Goal: Answer question/provide support: Answer question/provide support

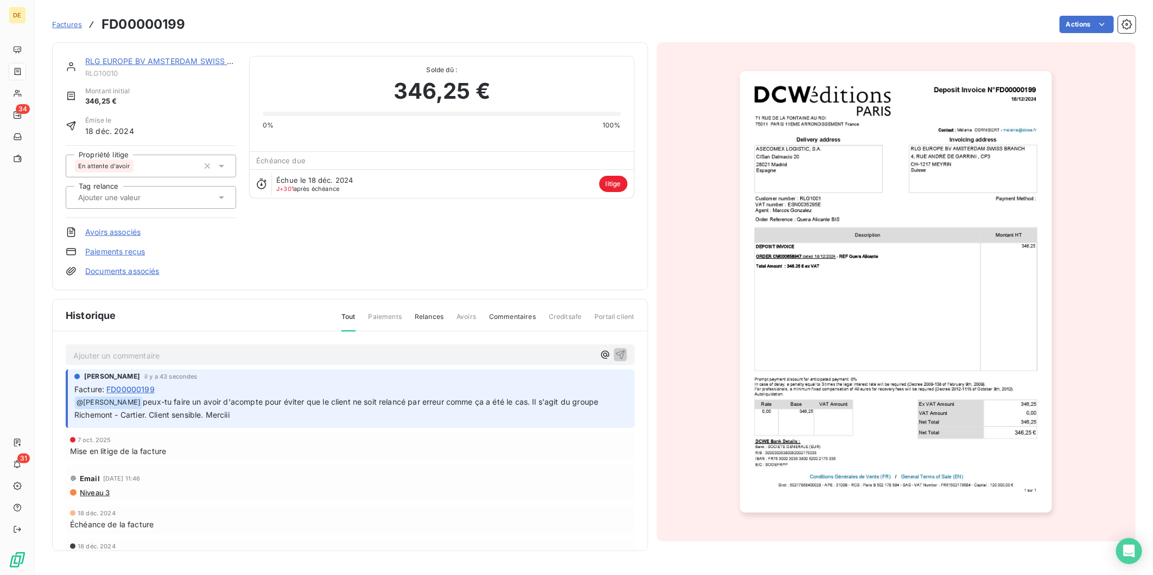
click at [169, 61] on link "RLG EUROPE BV AMSTERDAM SWISS BRANCH (Services)" at bounding box center [191, 60] width 213 height 9
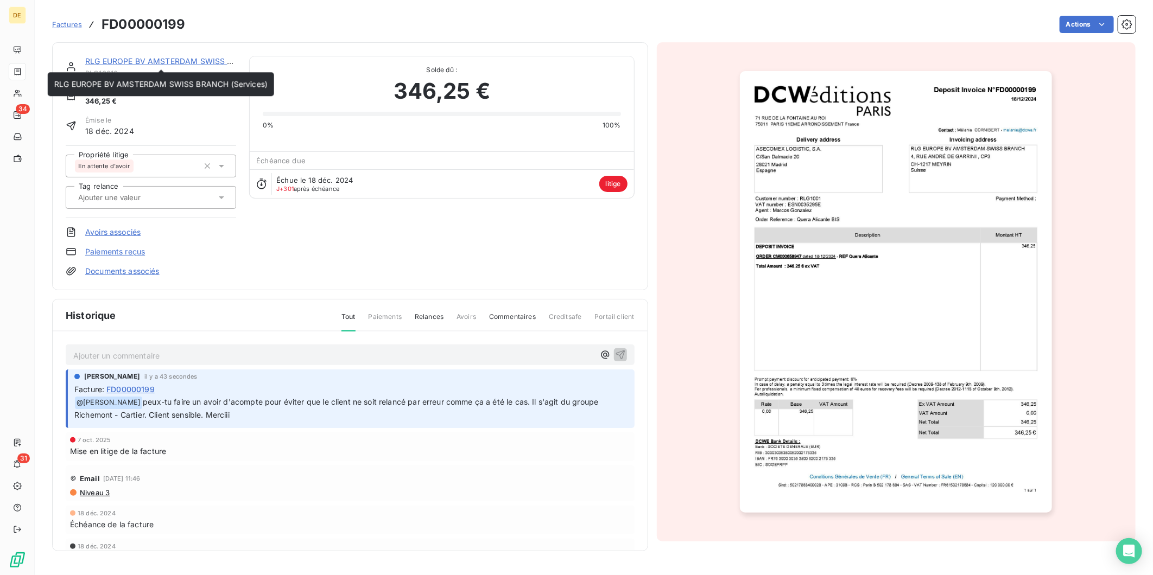
click at [156, 60] on link "RLG EUROPE BV AMSTERDAM SWISS BRANCH (Services)" at bounding box center [191, 60] width 213 height 9
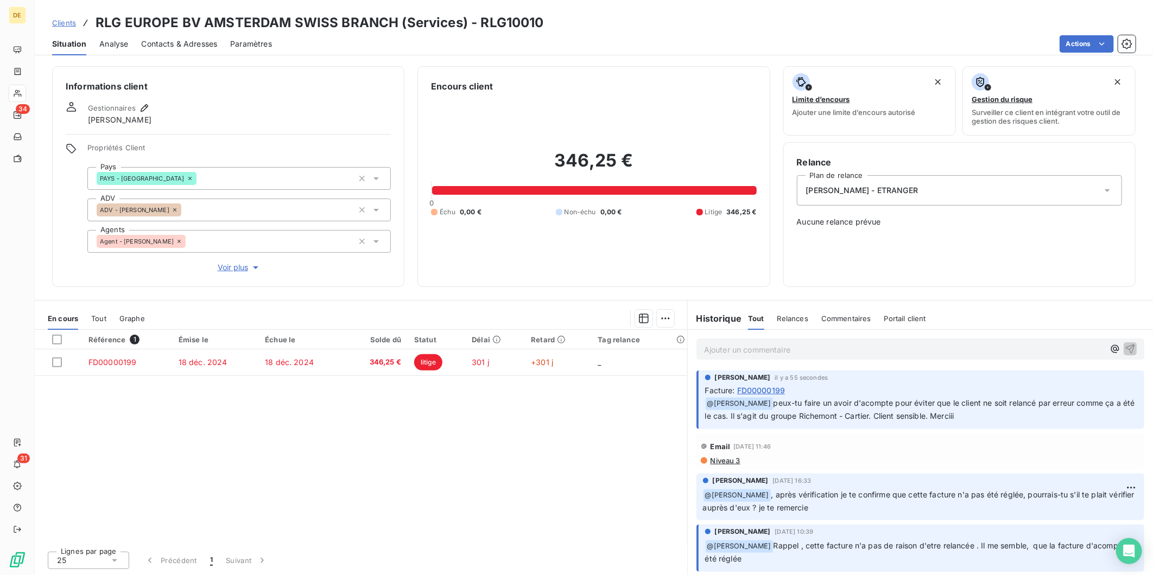
click at [755, 348] on p "Ajouter un commentaire ﻿" at bounding box center [904, 350] width 400 height 14
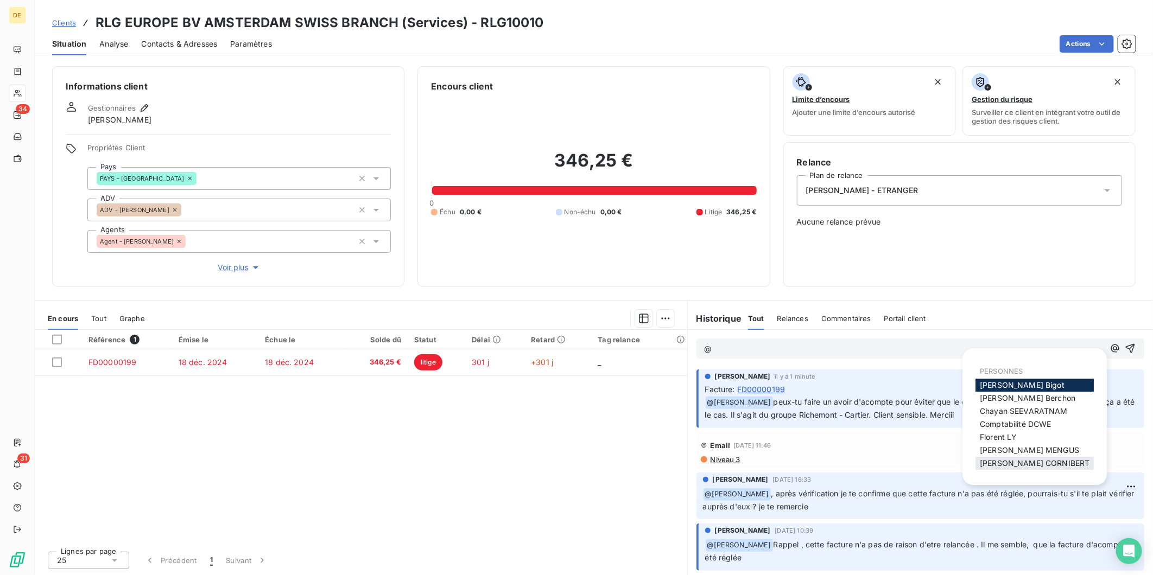
click at [1010, 459] on span "[PERSON_NAME]" at bounding box center [1035, 463] width 110 height 9
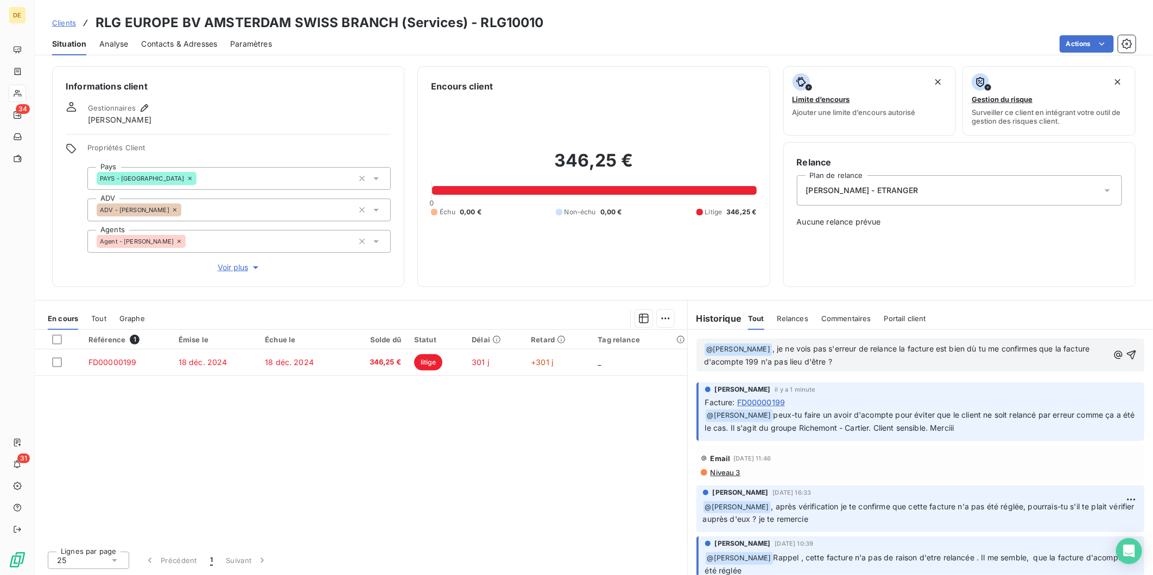
click at [850, 349] on span ", je ne vois pas s'erreur de relance la facture est bien dù tu me confirmes que…" at bounding box center [898, 355] width 388 height 22
click at [865, 358] on p "﻿ @ [PERSON_NAME] ﻿ , je ne vois pas d'erreur de relance la facture est bien dù…" at bounding box center [906, 356] width 404 height 26
click at [887, 368] on p "﻿ @ [PERSON_NAME] ﻿ , je ne vois pas d'erreur de relance la facture est bien dù…" at bounding box center [906, 356] width 404 height 26
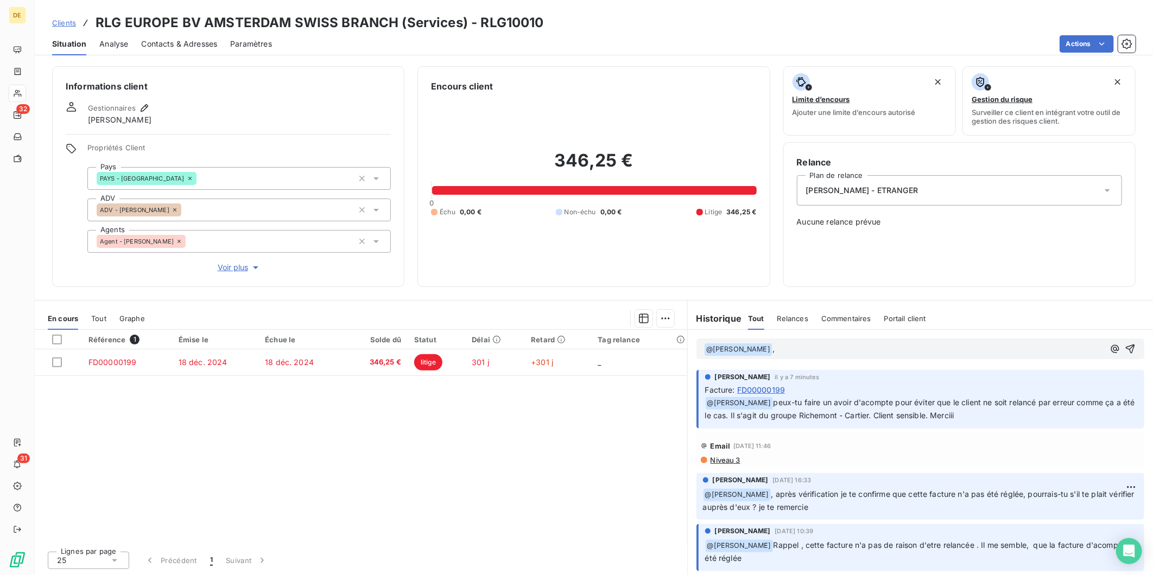
click at [805, 351] on p "﻿ @ [PERSON_NAME] ﻿ ," at bounding box center [904, 349] width 400 height 13
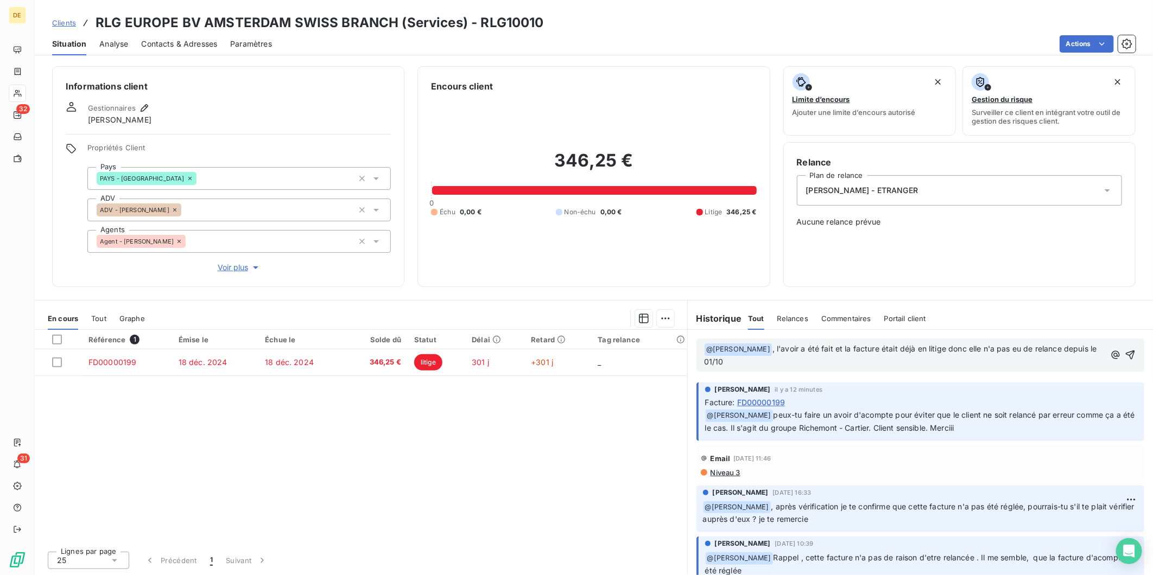
click at [761, 359] on p "﻿ @ [PERSON_NAME] ﻿ , l'avoir a été fait et la facture était déjà en litige don…" at bounding box center [904, 356] width 401 height 26
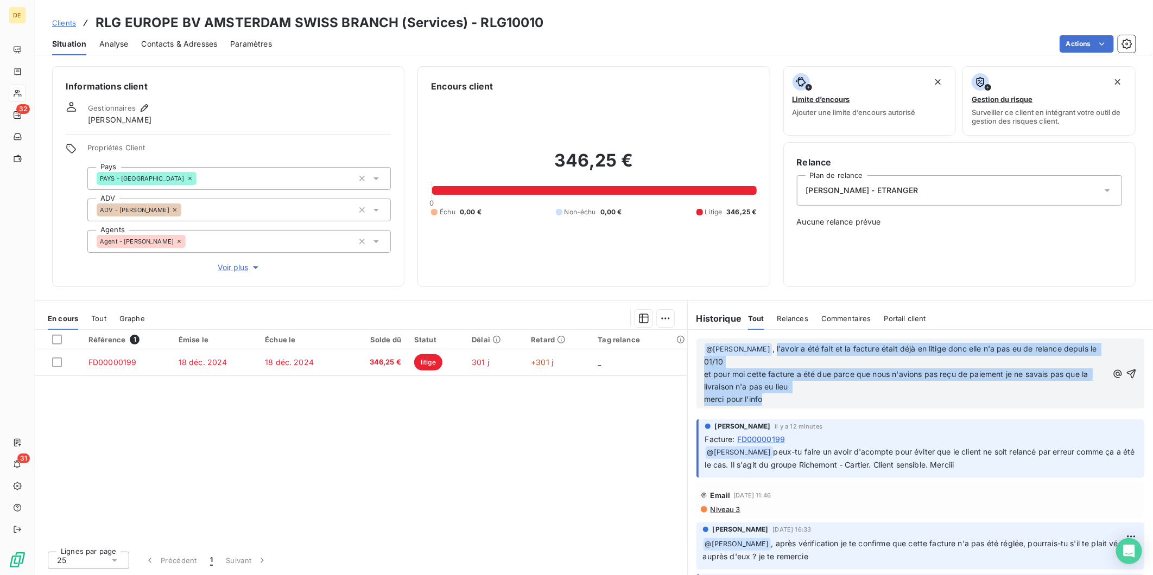
drag, startPoint x: 762, startPoint y: 400, endPoint x: 791, endPoint y: 353, distance: 54.7
click at [791, 353] on p "﻿ @ [PERSON_NAME] ﻿ , l'avoir a été fait et la facture était déjà en litige don…" at bounding box center [906, 374] width 404 height 62
copy span "l'avoir a été fait et la facture était déjà en litige donc elle n'a pas eu de r…"
click at [795, 385] on p "﻿ @ [PERSON_NAME] ﻿ , l'avoir a été fait et la facture était déjà en litige don…" at bounding box center [906, 374] width 404 height 62
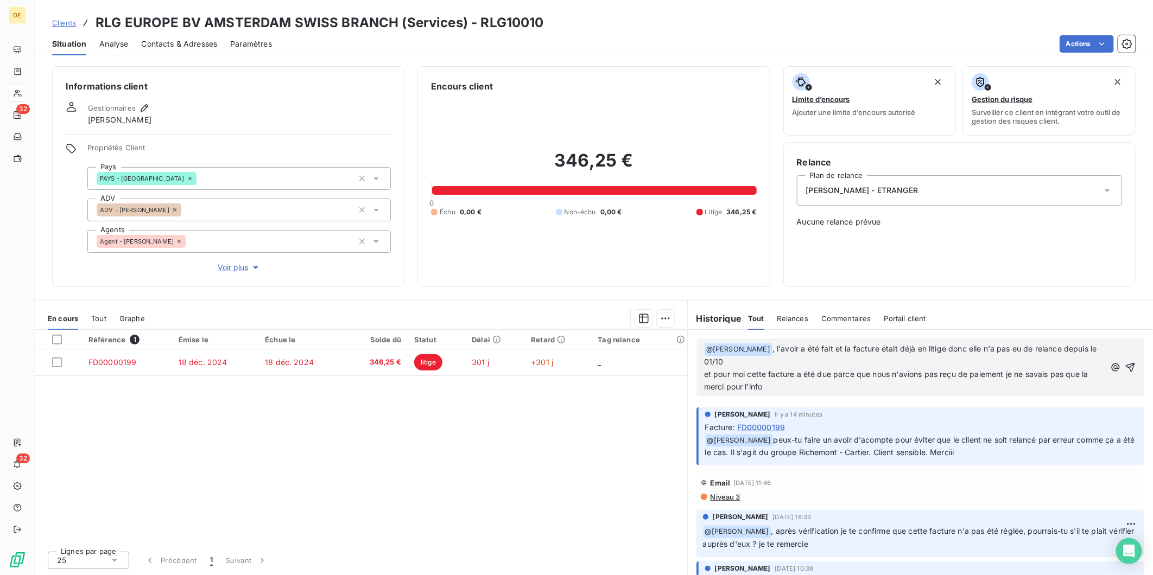
drag, startPoint x: 1092, startPoint y: 373, endPoint x: 856, endPoint y: 368, distance: 236.7
drag, startPoint x: 856, startPoint y: 368, endPoint x: 1089, endPoint y: 370, distance: 233.4
click at [1089, 370] on span ", l'avoir a été fait et la facture était déjà en litige donc elle n'a pas eu de…" at bounding box center [901, 367] width 395 height 47
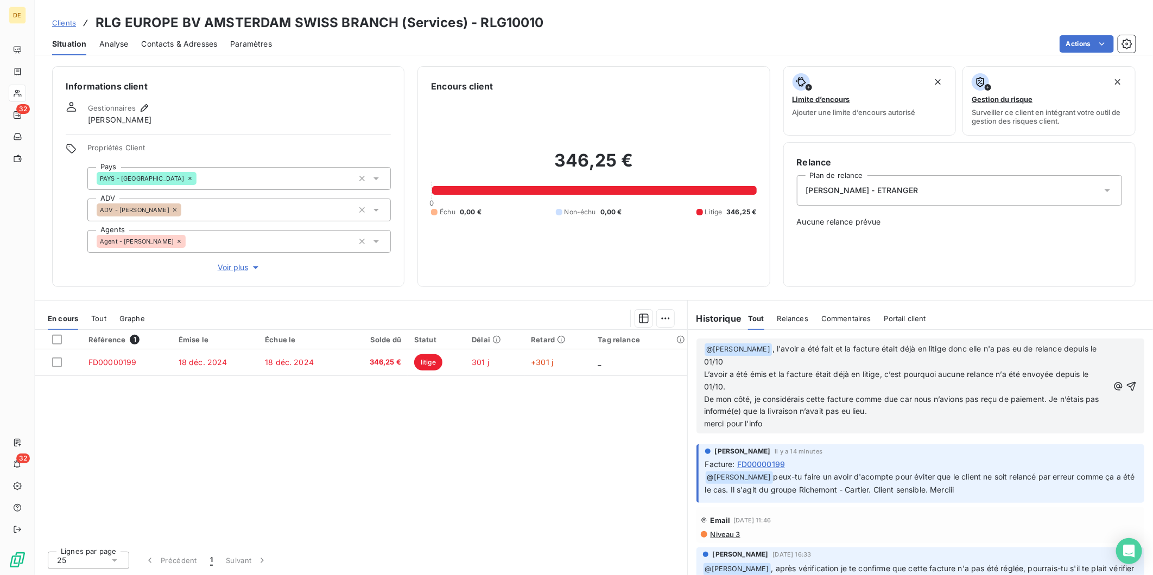
click at [935, 377] on span ", l'avoir a été fait et la facture était déjà en litige donc elle n'a pas eu de…" at bounding box center [901, 367] width 395 height 47
click at [940, 373] on span ", l'avoir a été fait et la facture était déjà en litige donc elle n'a pas eu de…" at bounding box center [901, 367] width 395 height 47
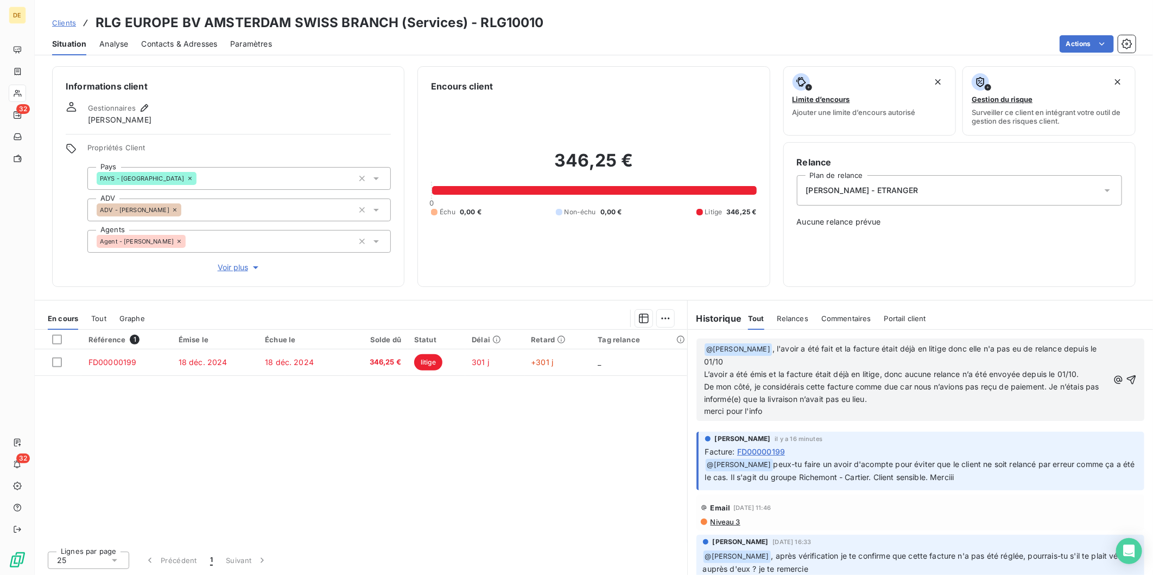
click at [757, 399] on span "De mon côté, je considérais cette facture comme due car nous n’avions pas reçu …" at bounding box center [902, 399] width 397 height 34
click at [880, 397] on span "De mon côté, je considérais cette facture comme due car nous n’avions pas reçu …" at bounding box center [902, 399] width 397 height 34
click at [880, 400] on span "De mon côté, je considérais cette facture comme due car nous n’avions pas reçu …" at bounding box center [902, 399] width 397 height 34
click at [885, 402] on span "De mon côté, je considérais cette facture comme due car nous n’avions pas reçu …" at bounding box center [902, 399] width 397 height 34
click at [618, 402] on div "Référence 1 Émise le Échue le Solde dû Statut Délai Retard Tag relance FD000001…" at bounding box center [361, 436] width 653 height 213
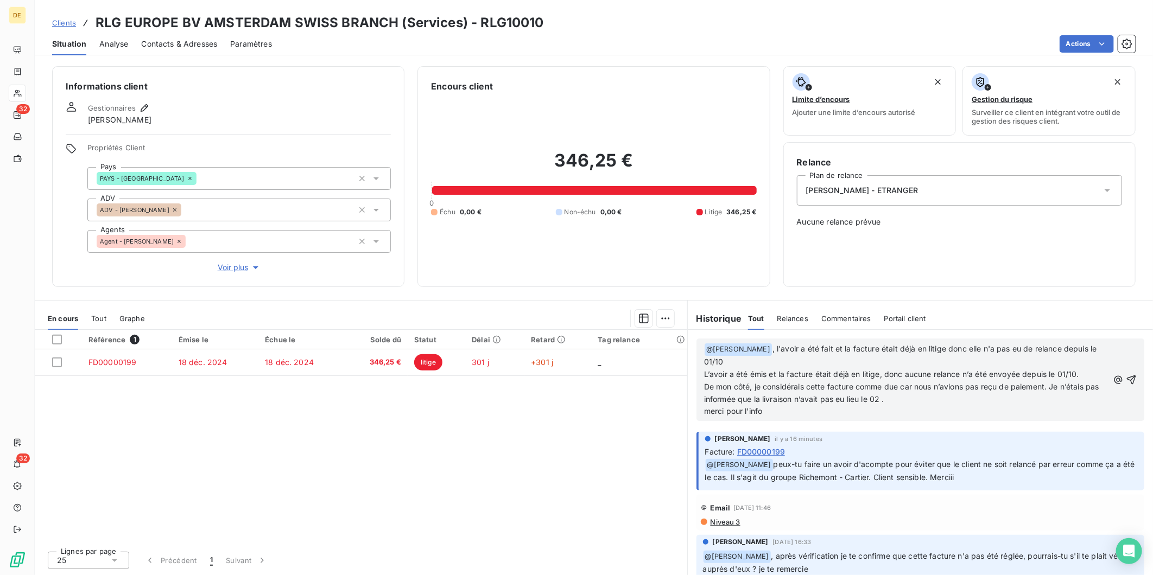
click at [898, 398] on span "De mon côté, je considérais cette facture comme due car nous n’avions pas reçu …" at bounding box center [902, 399] width 397 height 34
drag, startPoint x: 766, startPoint y: 414, endPoint x: 790, endPoint y: 353, distance: 65.1
click at [790, 353] on div "﻿ @ [PERSON_NAME] ﻿ , l'avoir a été fait et la facture était déjà en litige don…" at bounding box center [906, 380] width 404 height 75
copy div "l'avoir a été fait et la facture était déjà en litige donc elle n'a pas eu de r…"
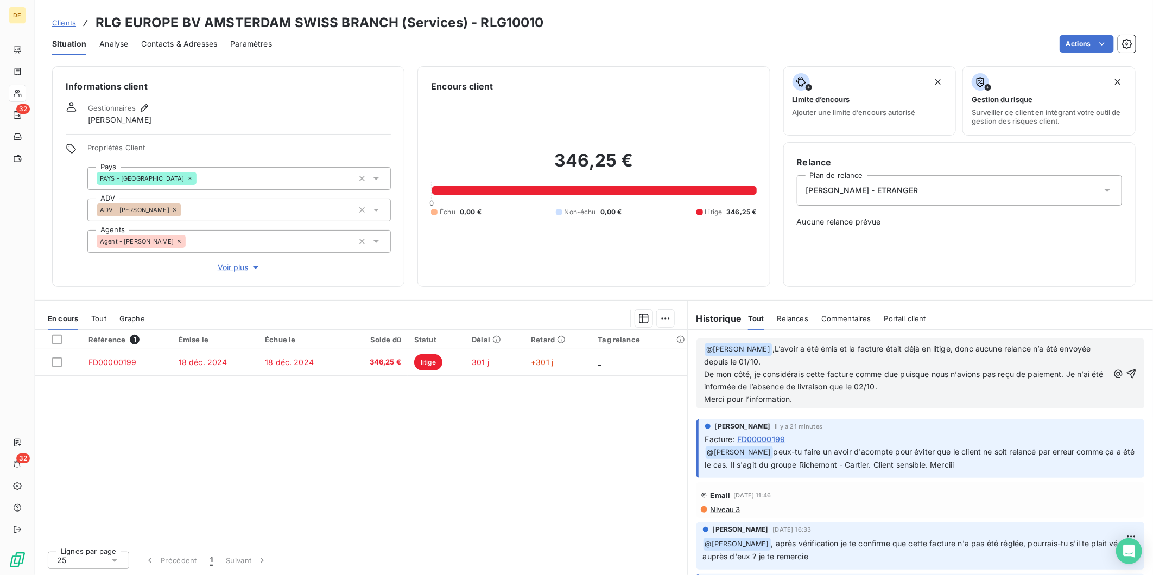
click at [797, 350] on span ",L’avoir a été émis et la facture était déjà en litige, donc aucune relance n’a…" at bounding box center [898, 355] width 389 height 22
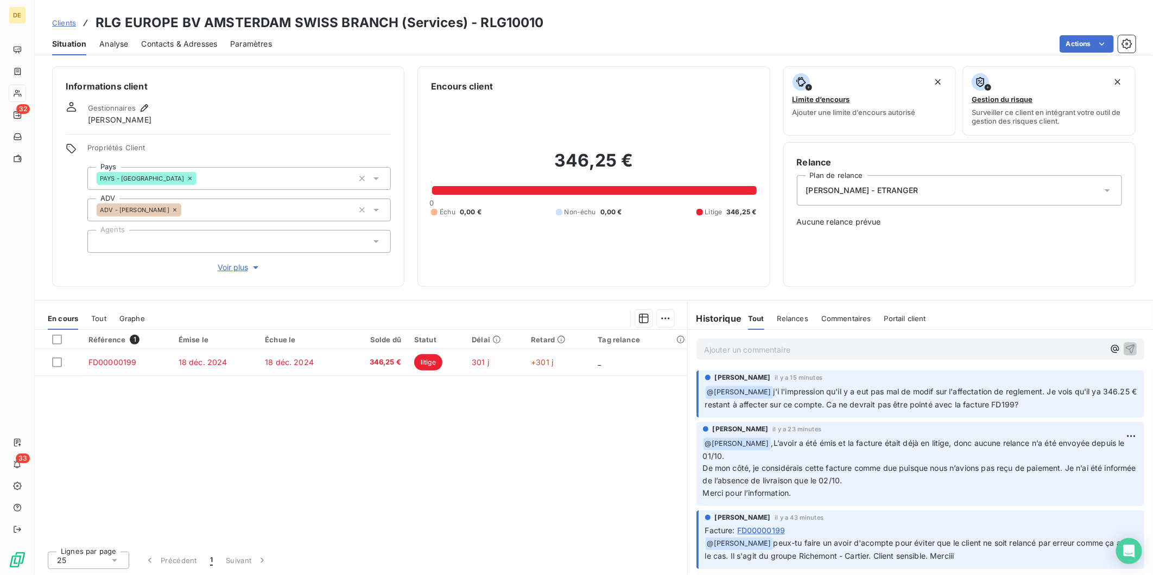
scroll to position [1, 0]
